Goal: Find specific page/section: Find specific page/section

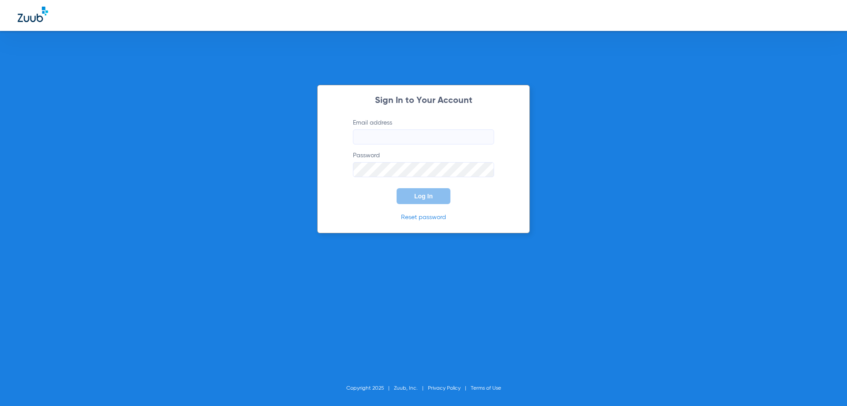
type input "[PERSON_NAME][EMAIL_ADDRESS][PERSON_NAME][DOMAIN_NAME]"
click at [419, 201] on button "Log In" at bounding box center [424, 196] width 54 height 16
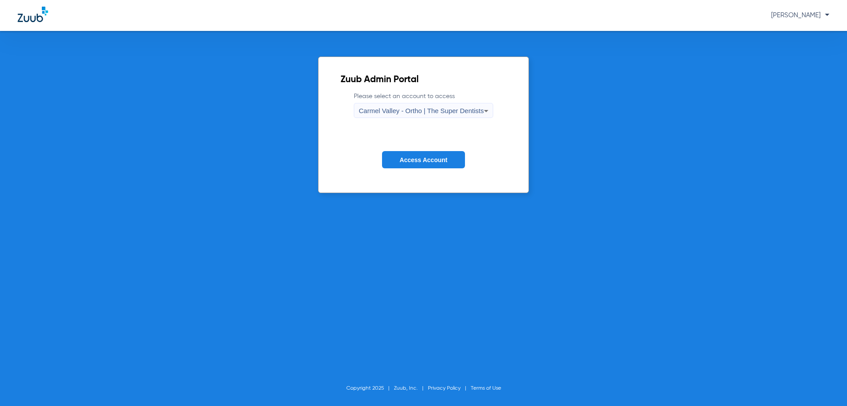
click at [491, 112] on icon at bounding box center [486, 110] width 11 height 11
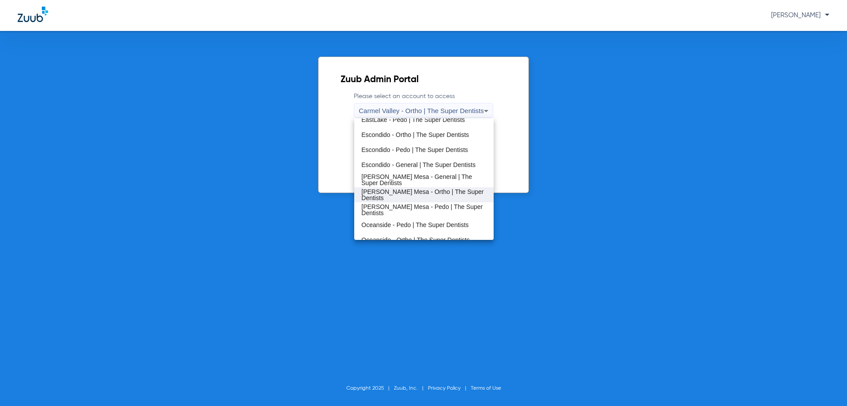
scroll to position [104, 0]
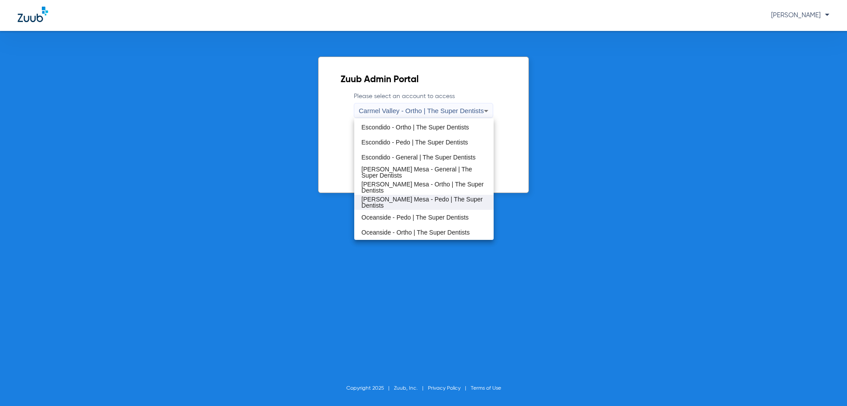
click at [394, 207] on mat-option "[PERSON_NAME] Mesa - Pedo | The Super Dentists" at bounding box center [423, 202] width 139 height 15
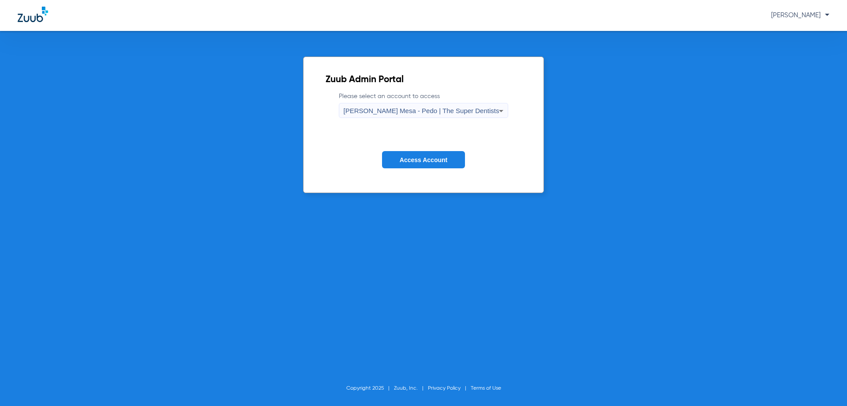
click at [416, 164] on button "Access Account" at bounding box center [423, 159] width 83 height 17
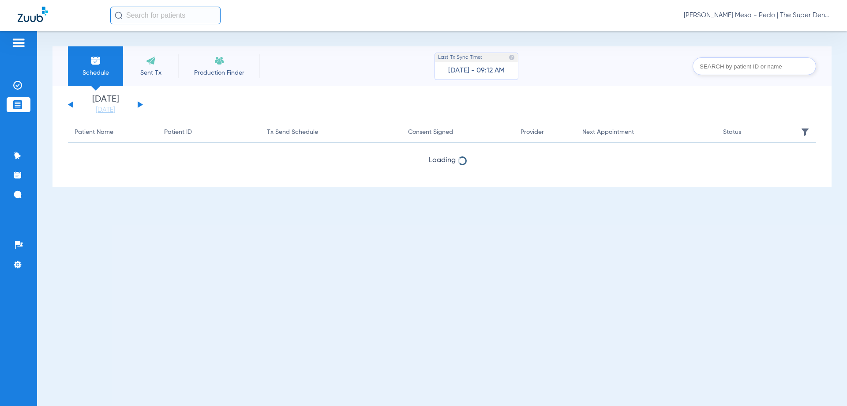
click at [770, 71] on input "text" at bounding box center [755, 66] width 124 height 18
type input "messi"
drag, startPoint x: 656, startPoint y: 71, endPoint x: 634, endPoint y: 67, distance: 22.9
click at [634, 67] on div "Schedule Sent Tx Production Finder Last Tx Sync Time: [DATE] - 09:12 AM [PERSON…" at bounding box center [442, 66] width 779 height 40
